Goal: Navigation & Orientation: Find specific page/section

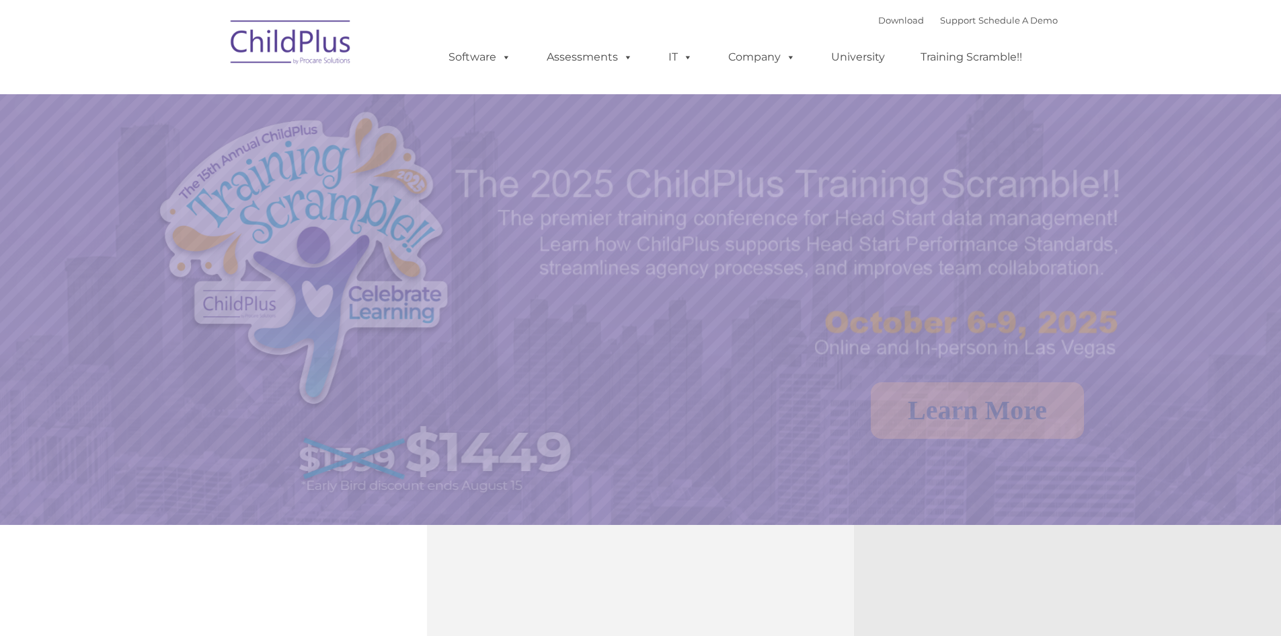
select select "MEDIUM"
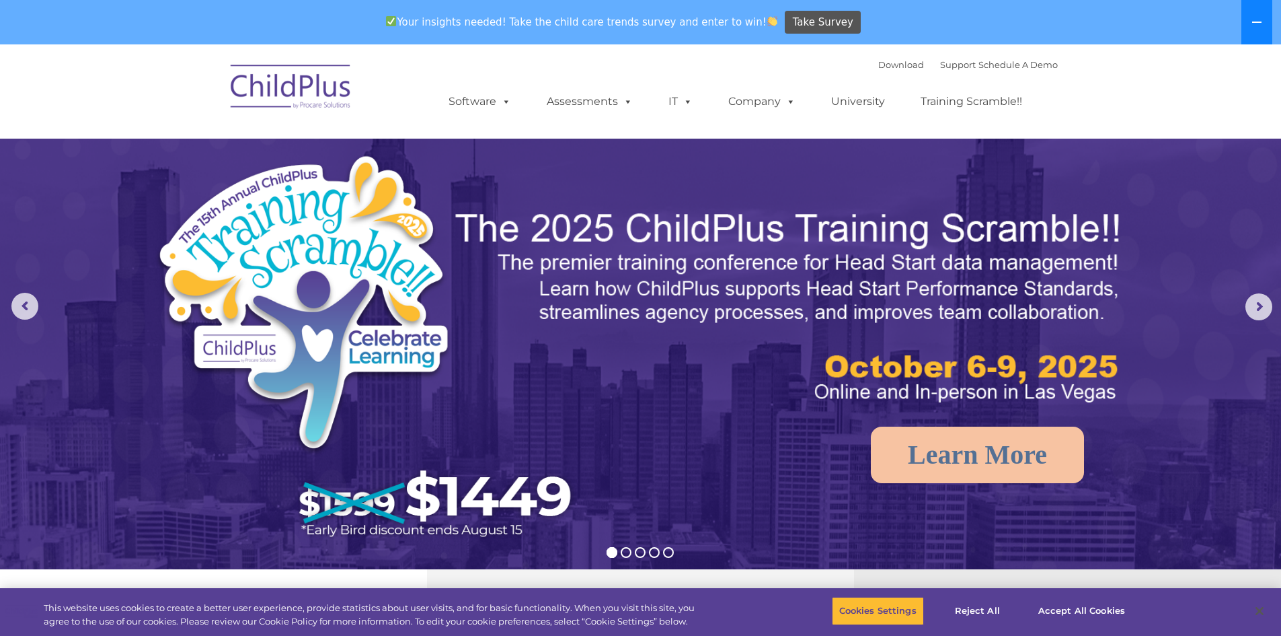
click at [1255, 26] on icon at bounding box center [1257, 22] width 11 height 11
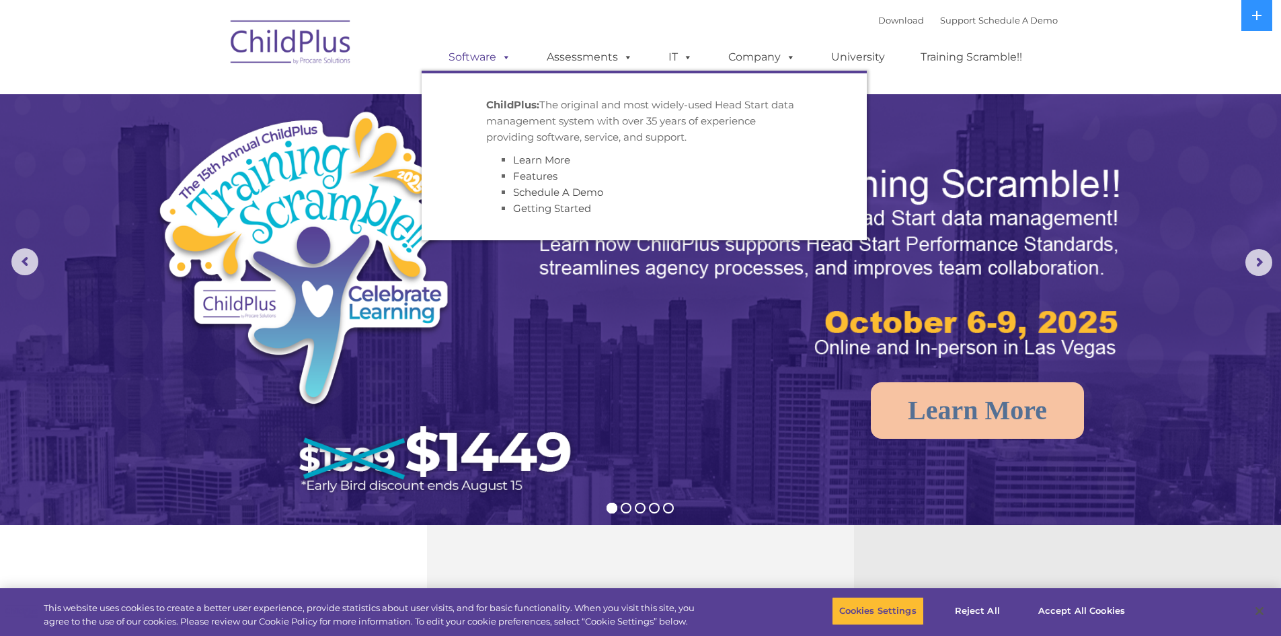
click at [482, 49] on link "Software" at bounding box center [479, 57] width 89 height 27
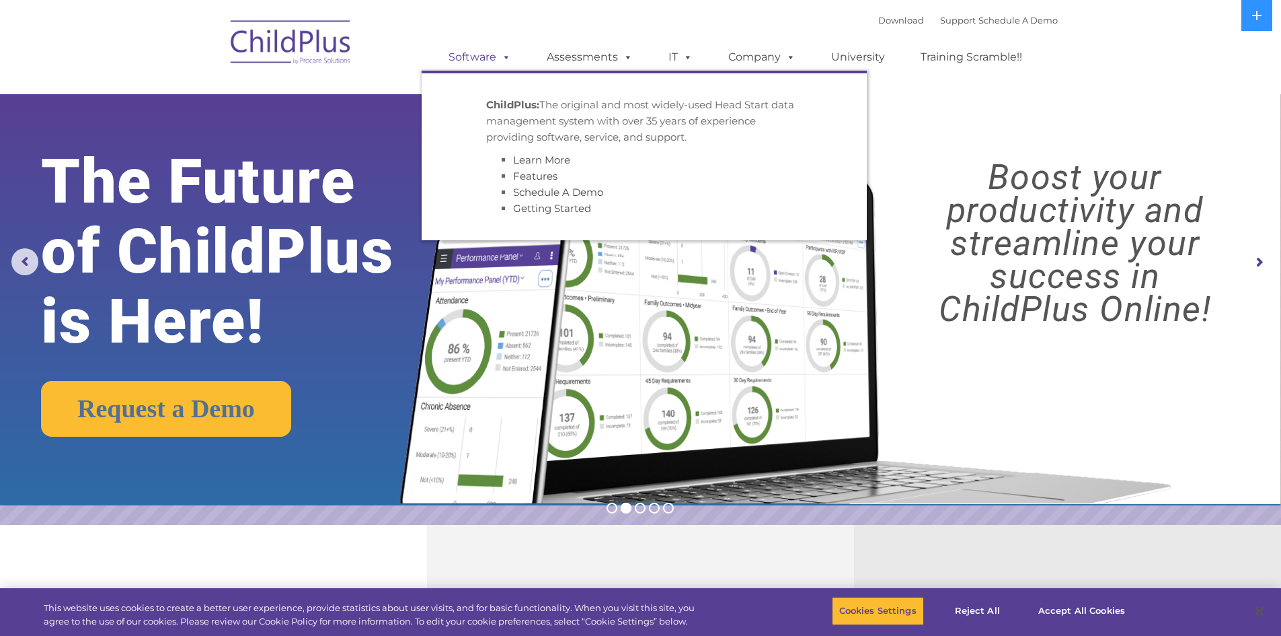
click at [500, 54] on span at bounding box center [503, 56] width 15 height 13
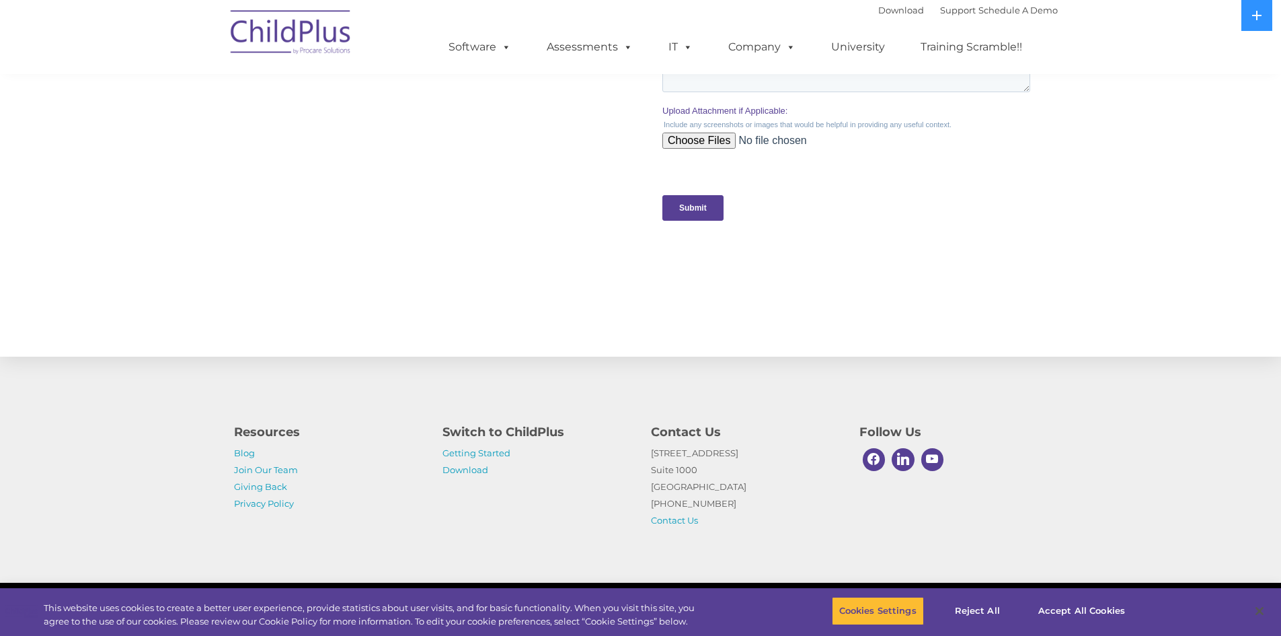
scroll to position [1285, 0]
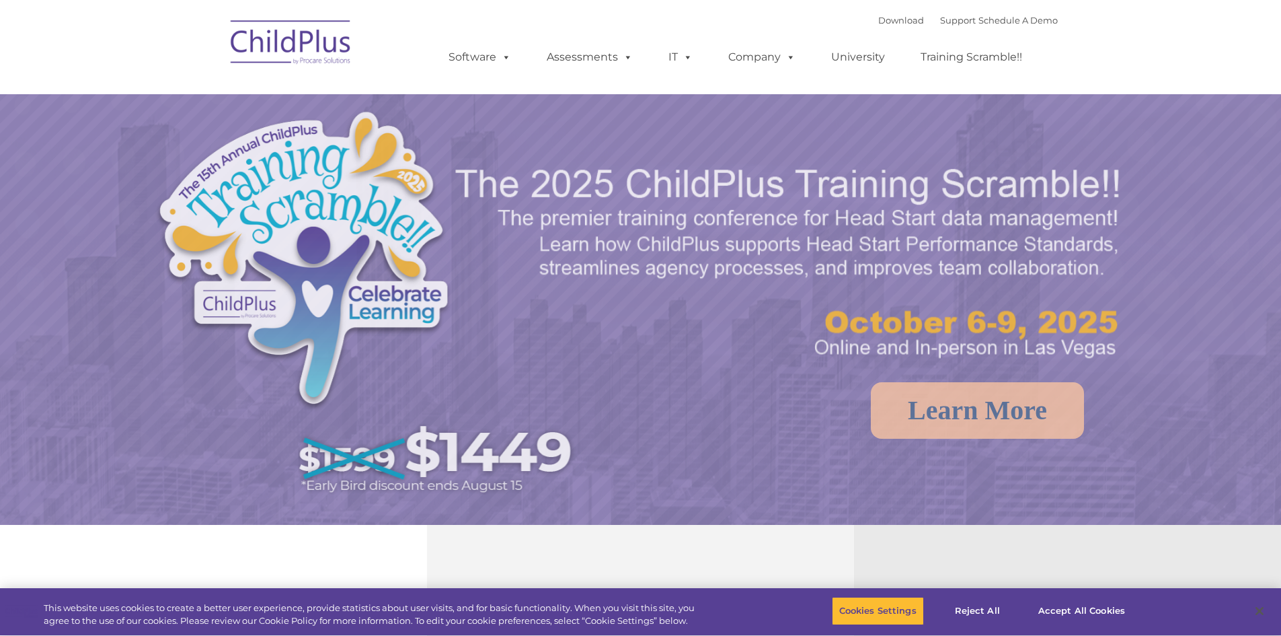
select select "MEDIUM"
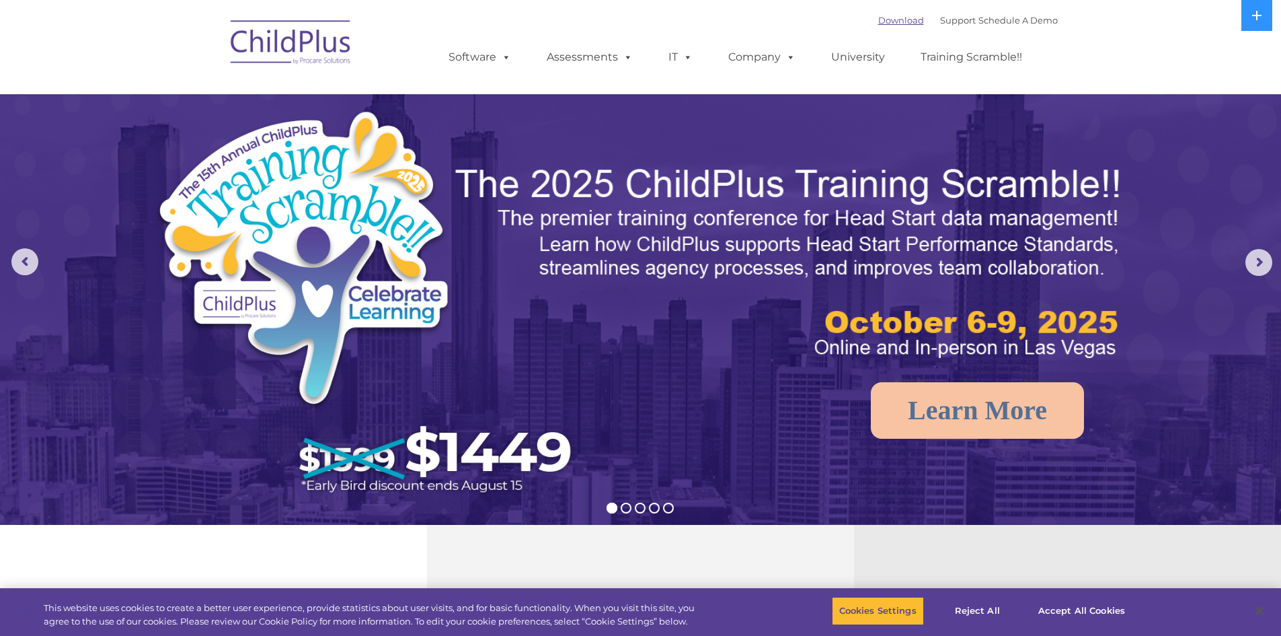
click at [879, 19] on link "Download" at bounding box center [902, 20] width 46 height 11
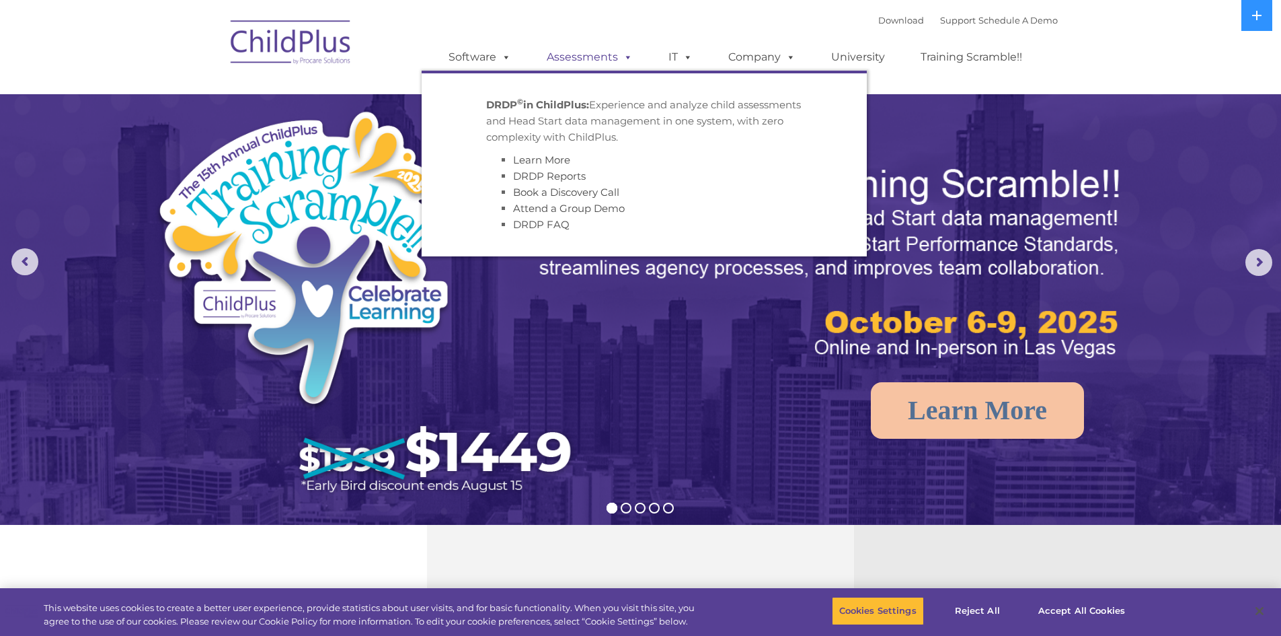
click at [625, 57] on span at bounding box center [625, 56] width 15 height 13
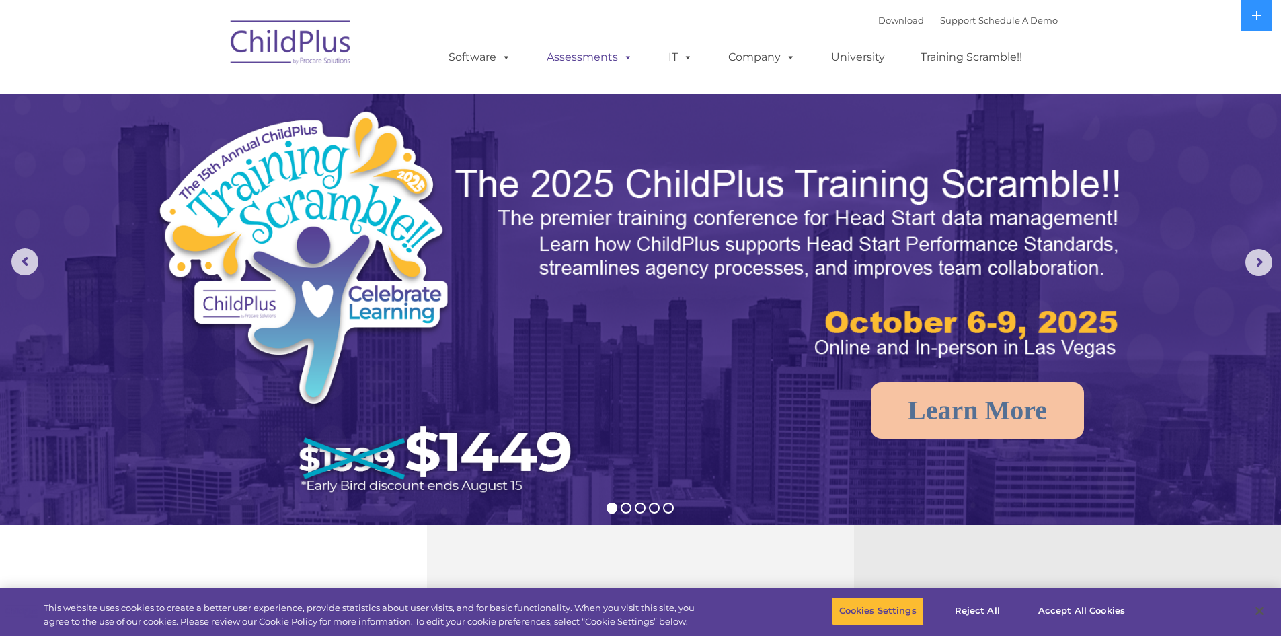
click at [625, 57] on span at bounding box center [625, 56] width 15 height 13
click at [687, 55] on span at bounding box center [685, 56] width 15 height 13
click at [687, 56] on span at bounding box center [685, 56] width 15 height 13
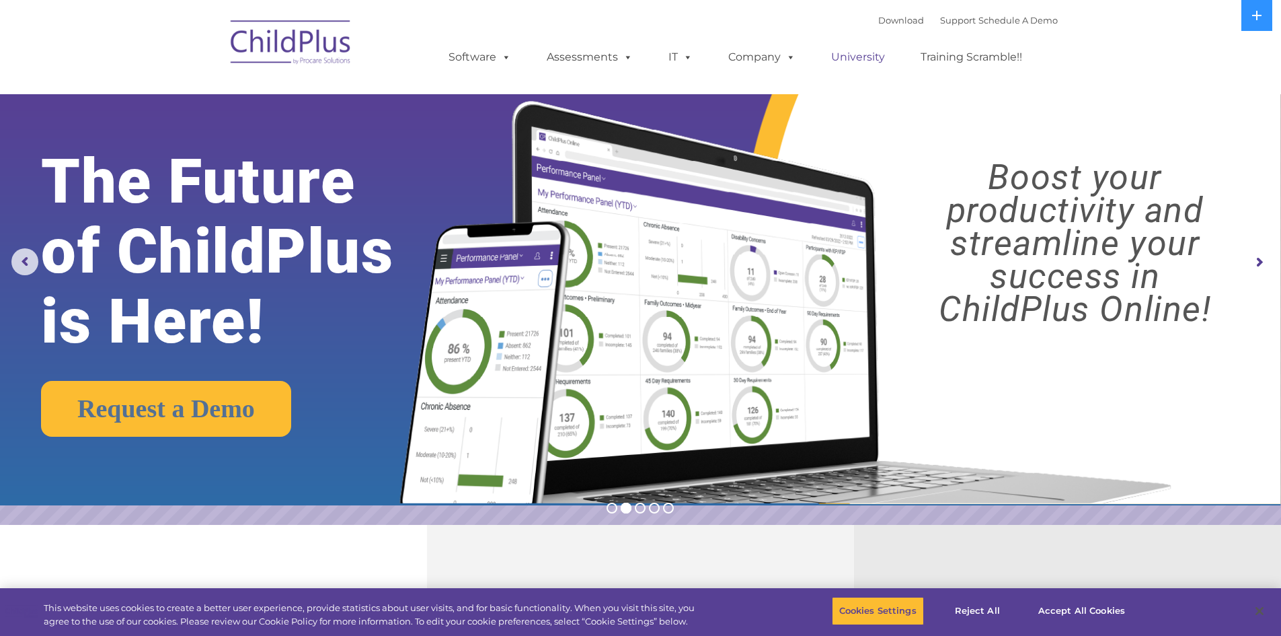
click at [866, 52] on link "University" at bounding box center [858, 57] width 81 height 27
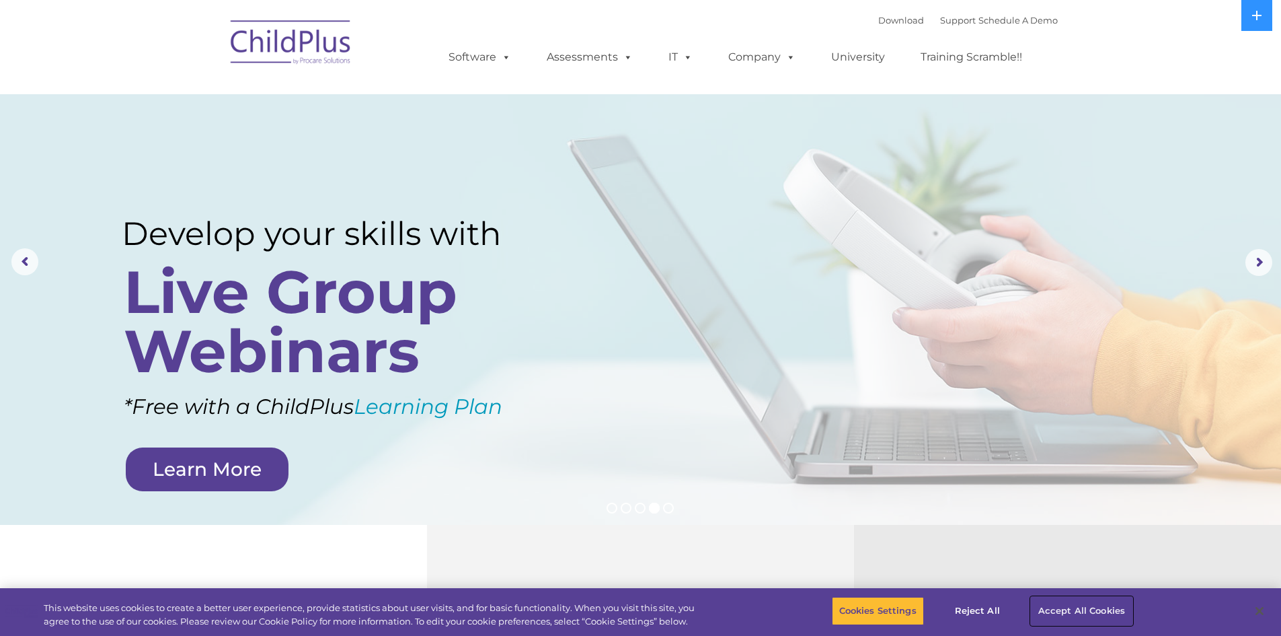
drag, startPoint x: 1117, startPoint y: 489, endPoint x: 1085, endPoint y: 611, distance: 126.0
click at [1085, 611] on button "Accept All Cookies" at bounding box center [1082, 611] width 102 height 28
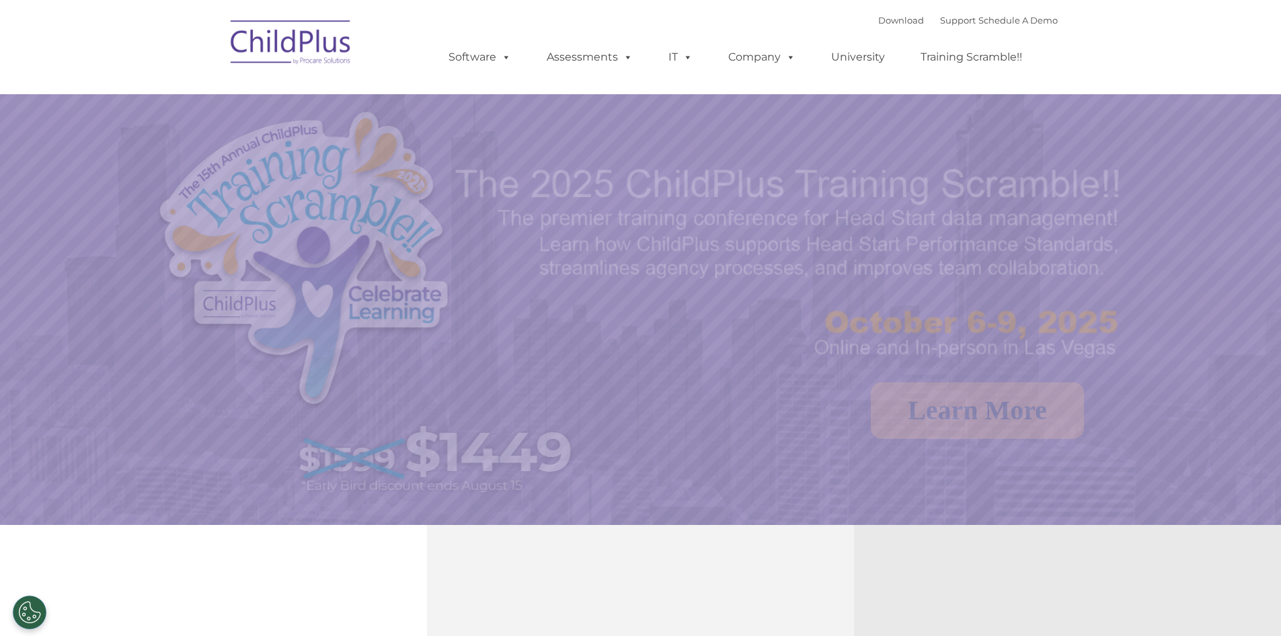
select select "MEDIUM"
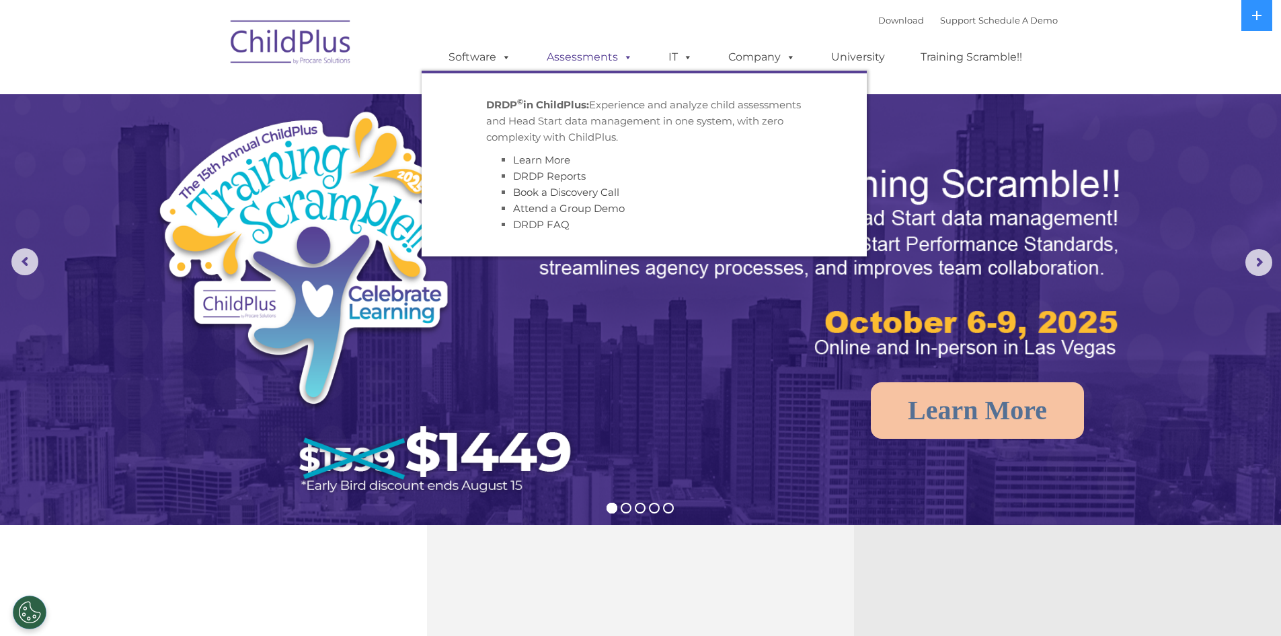
click at [550, 59] on link "Assessments" at bounding box center [589, 57] width 113 height 27
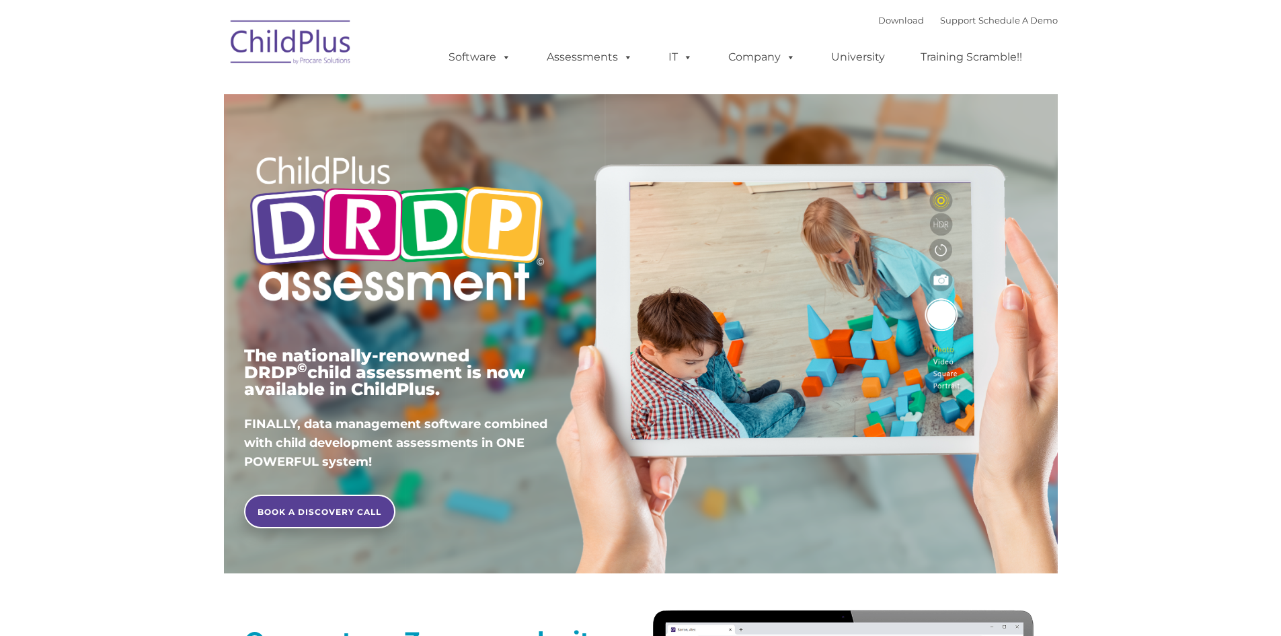
type input ""
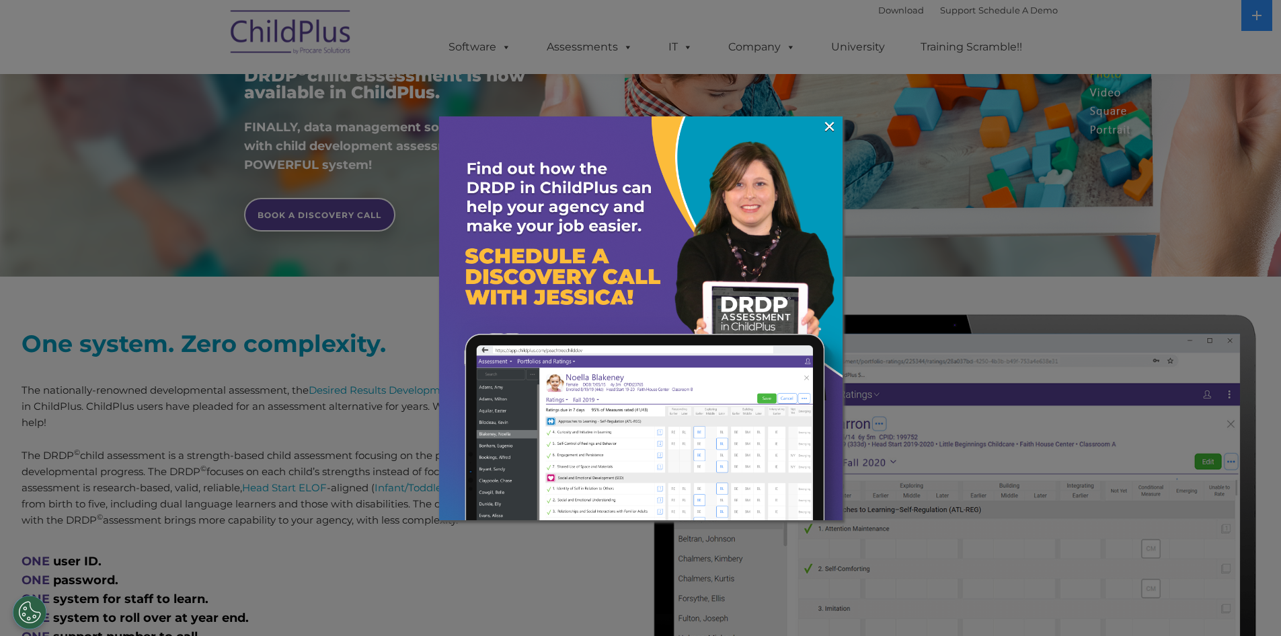
scroll to position [285, 0]
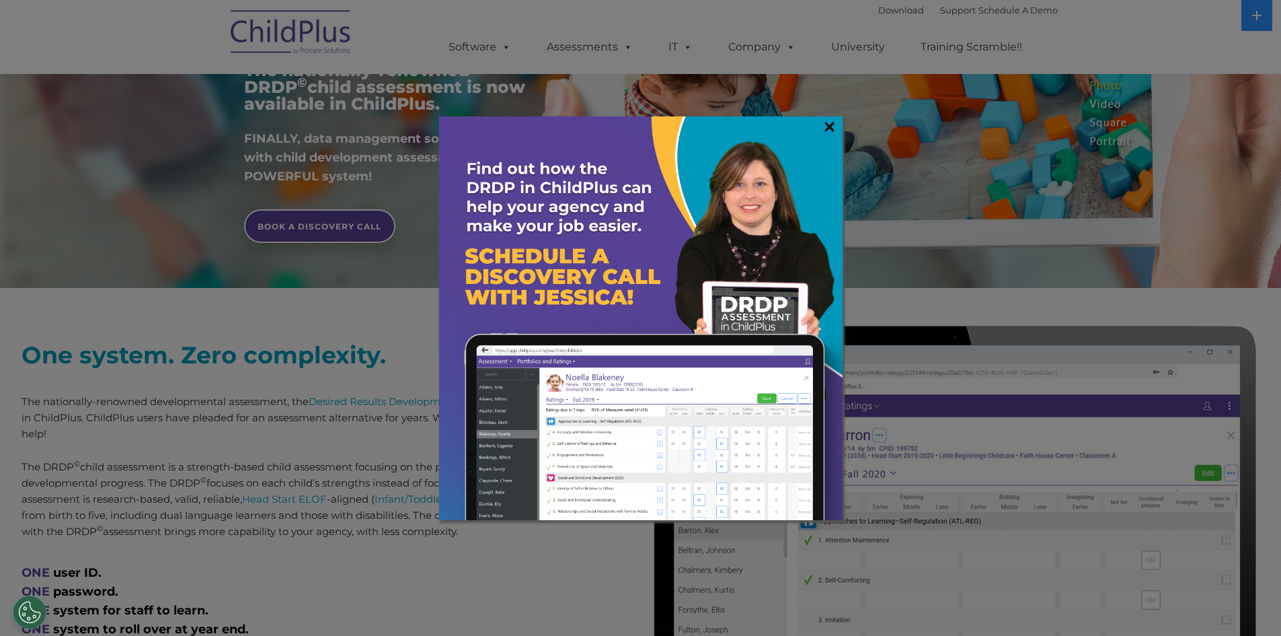
click at [825, 129] on link "×" at bounding box center [829, 126] width 15 height 13
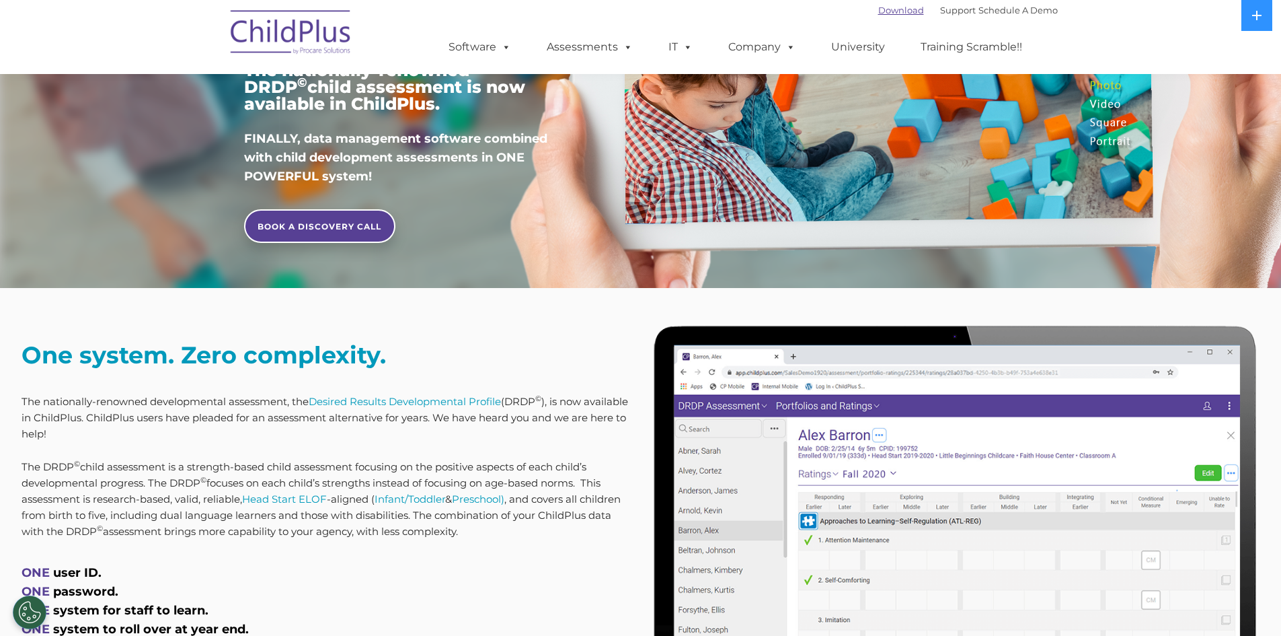
click at [885, 9] on link "Download" at bounding box center [902, 10] width 46 height 11
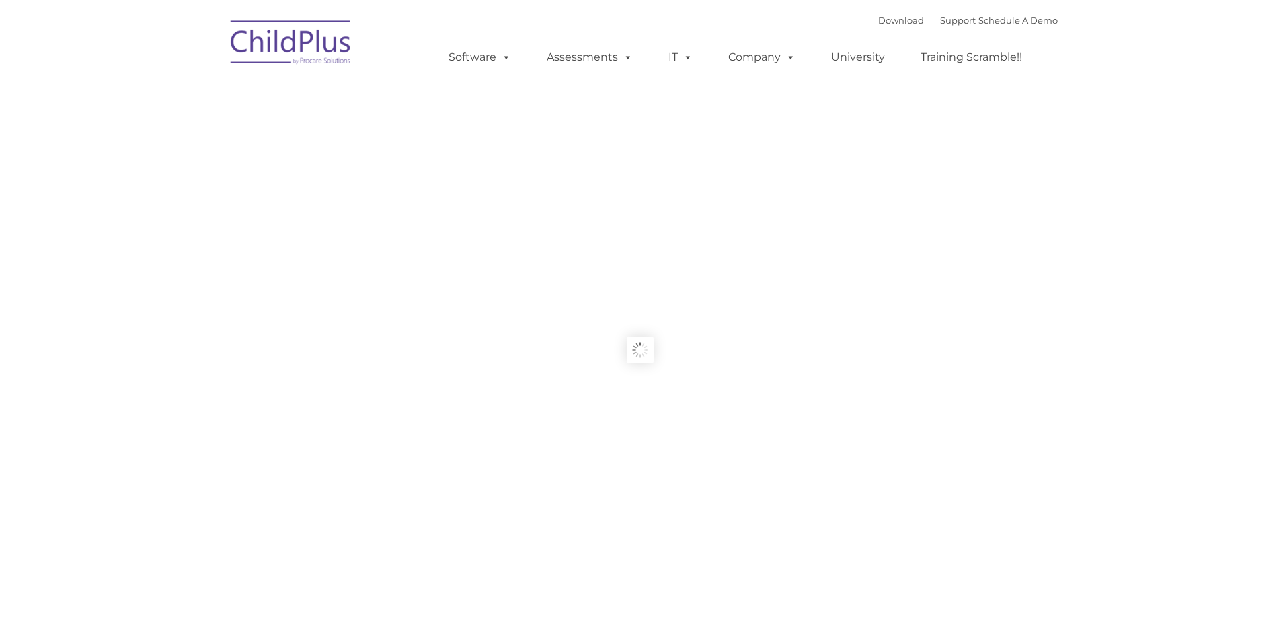
type input ""
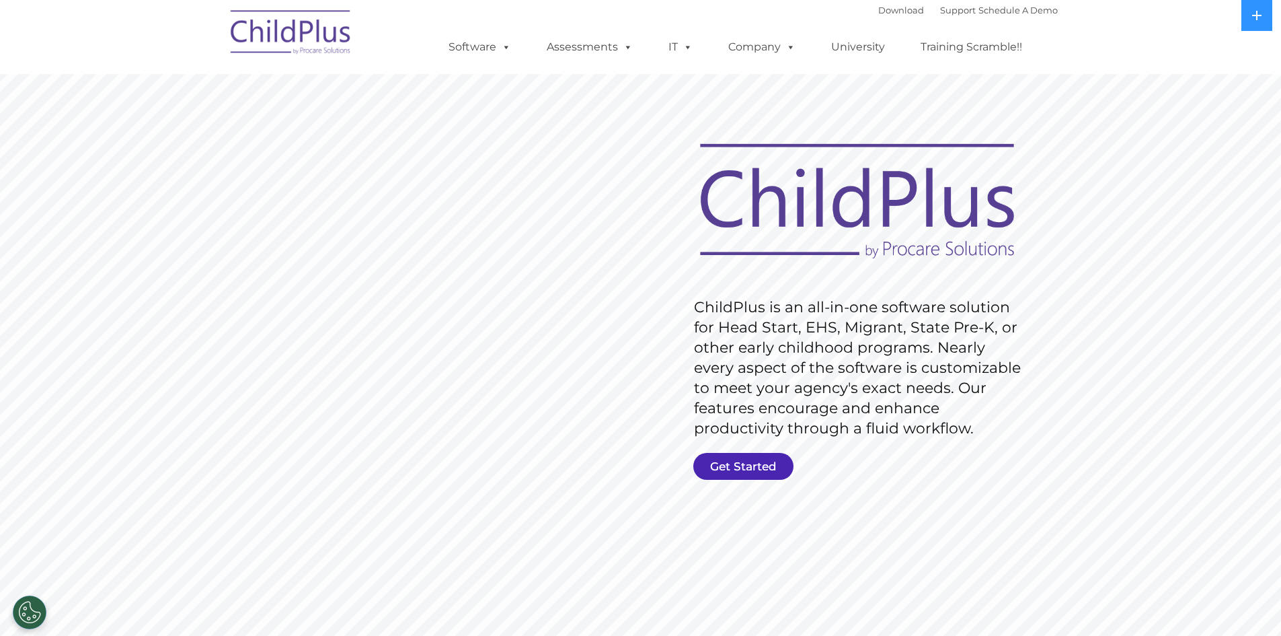
click at [768, 470] on link "Get Started" at bounding box center [744, 466] width 100 height 27
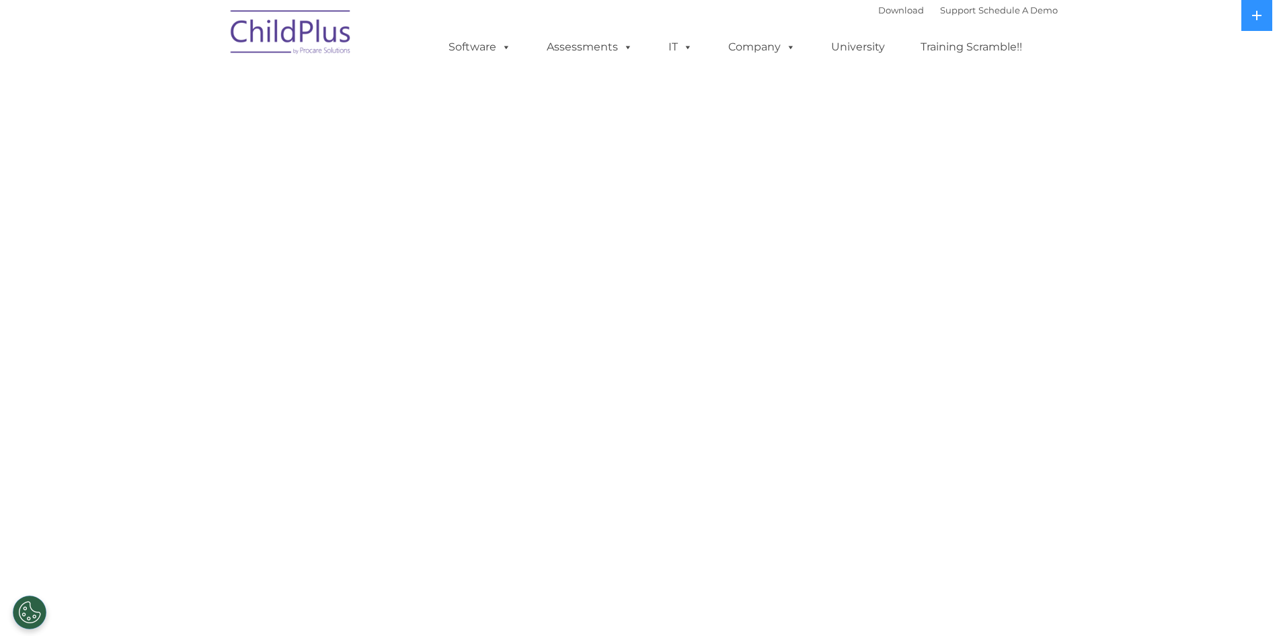
select select "MEDIUM"
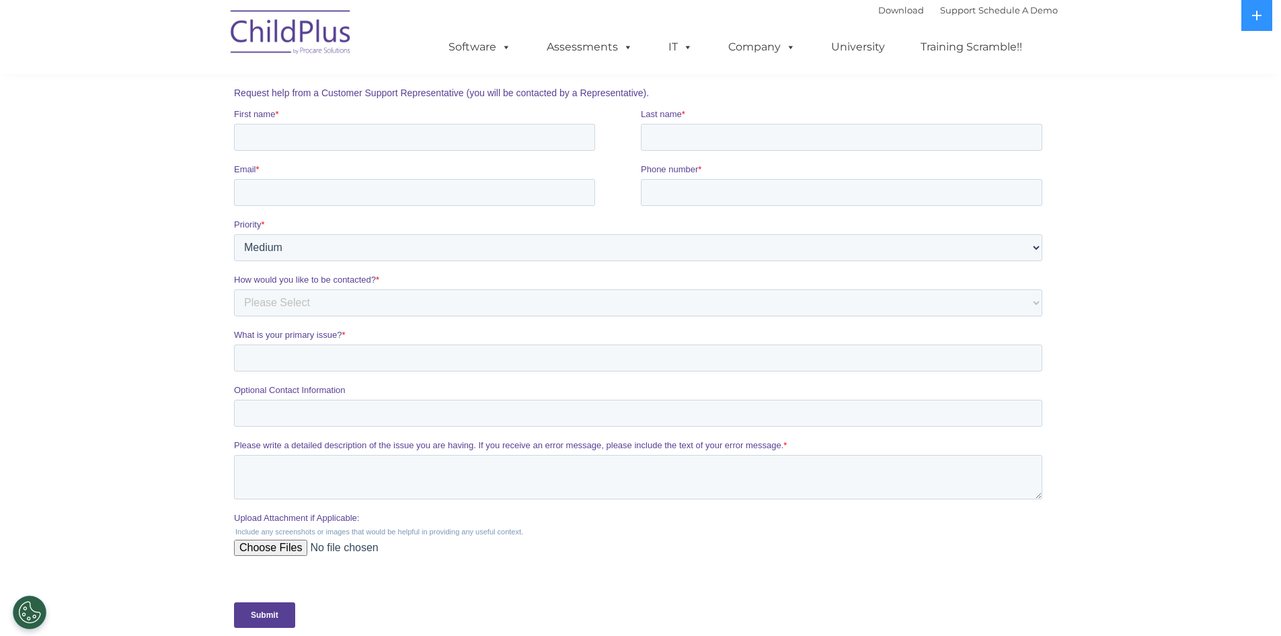
scroll to position [202, 0]
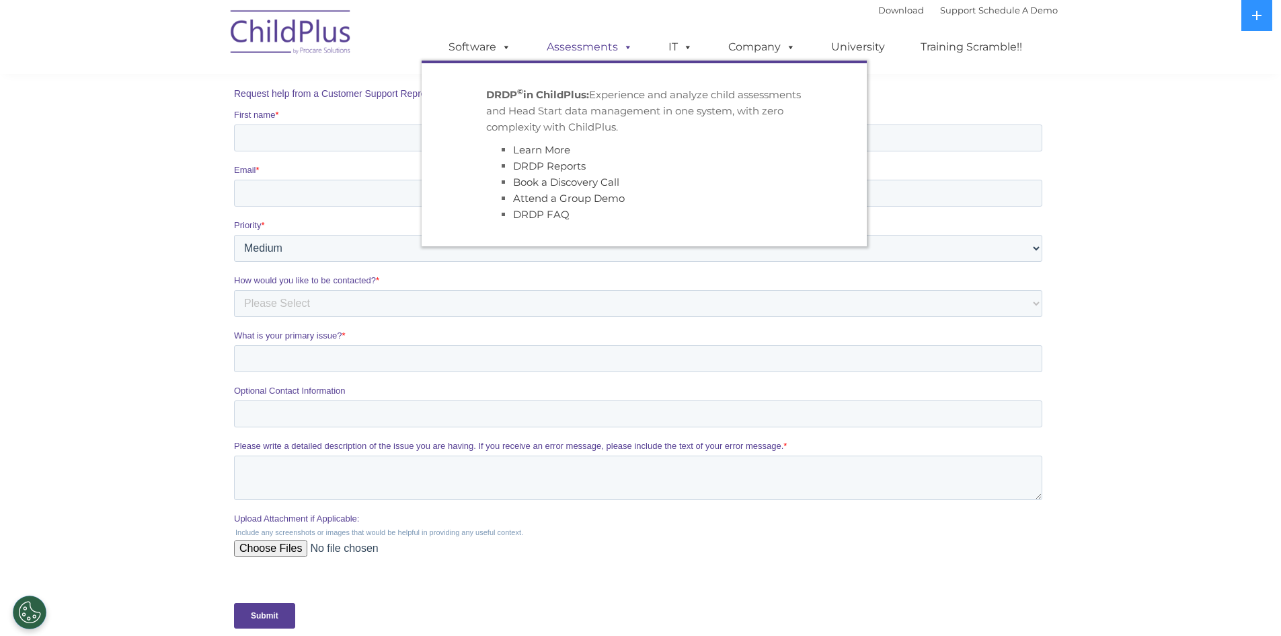
click at [626, 50] on span at bounding box center [625, 46] width 15 height 13
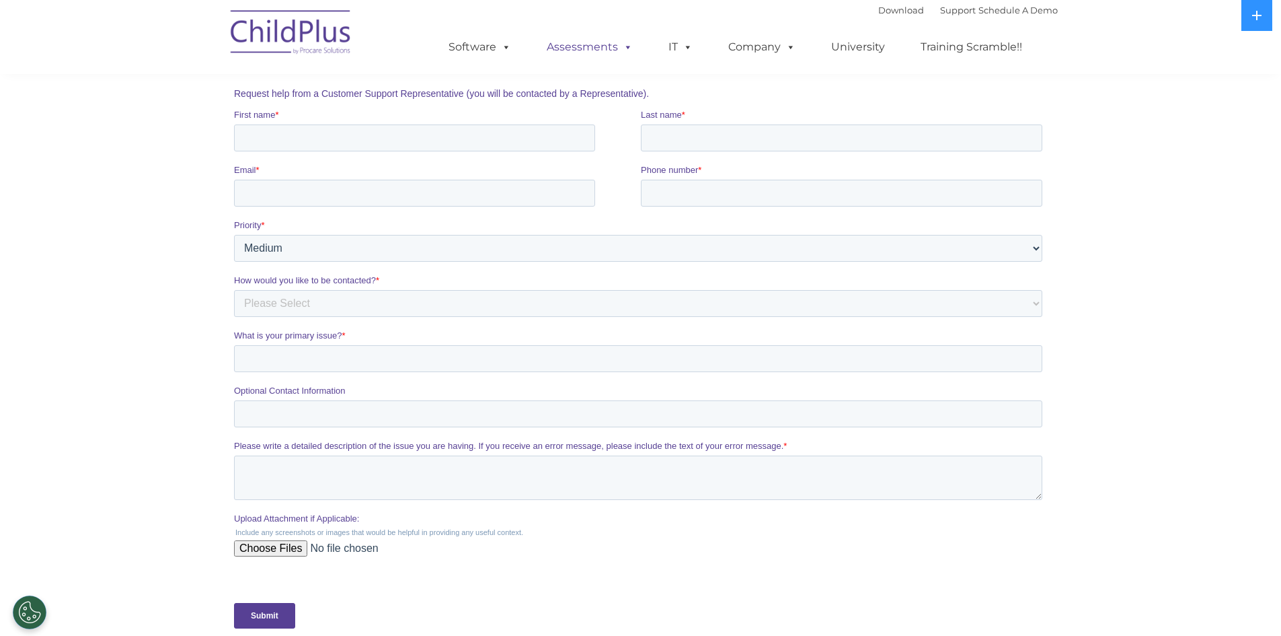
click at [594, 46] on link "Assessments" at bounding box center [589, 47] width 113 height 27
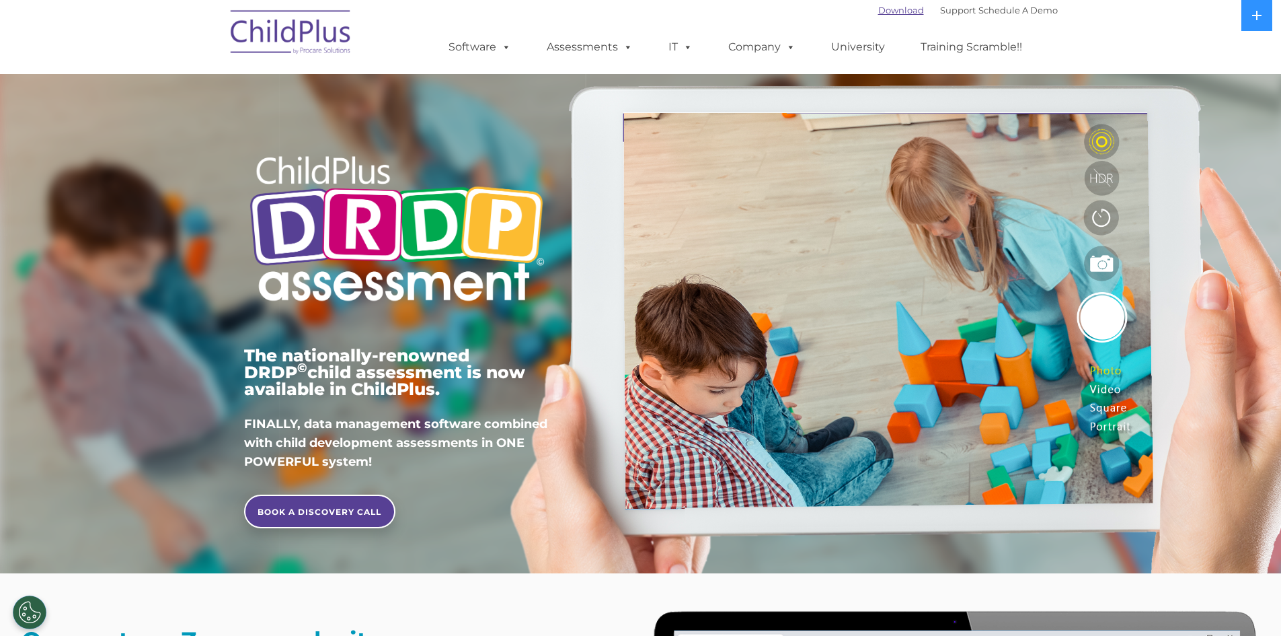
click at [879, 8] on link "Download" at bounding box center [902, 10] width 46 height 11
